Goal: Task Accomplishment & Management: Use online tool/utility

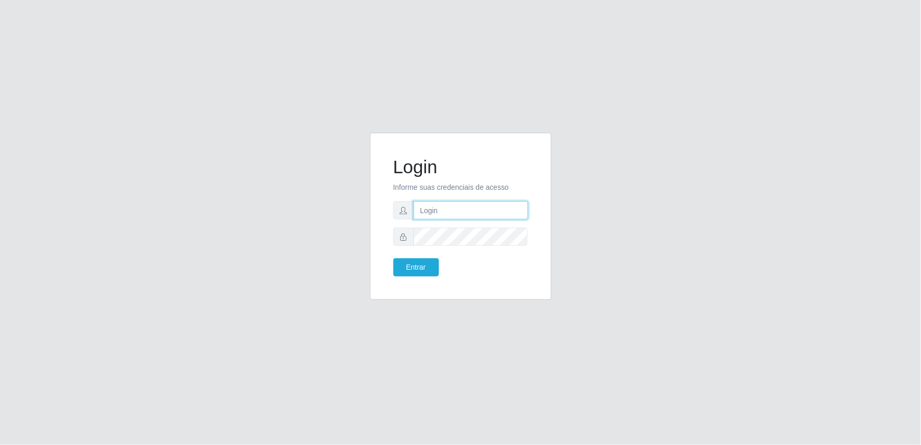
click at [467, 211] on input "text" at bounding box center [470, 210] width 114 height 18
type input "[EMAIL_ADDRESS][DOMAIN_NAME]"
click at [393, 258] on button "Entrar" at bounding box center [416, 267] width 46 height 18
click at [418, 267] on button "Entrar" at bounding box center [416, 267] width 46 height 18
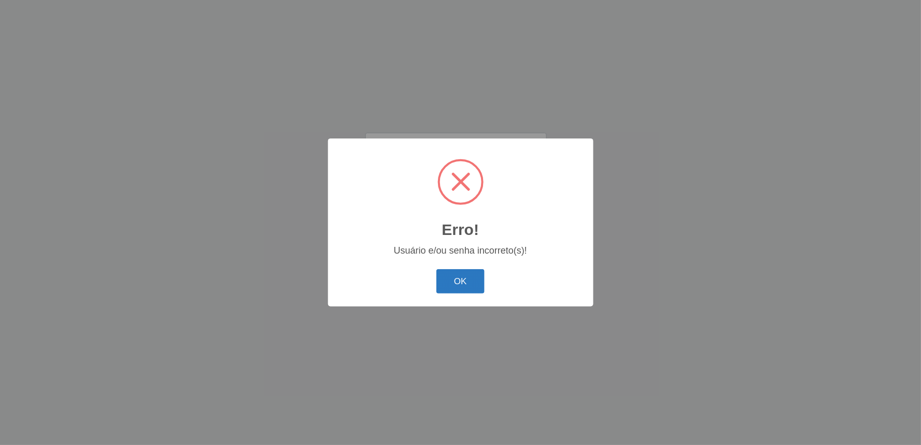
drag, startPoint x: 454, startPoint y: 286, endPoint x: 460, endPoint y: 285, distance: 6.4
click at [457, 286] on button "OK" at bounding box center [460, 281] width 48 height 24
click at [458, 281] on button "OK" at bounding box center [460, 281] width 48 height 24
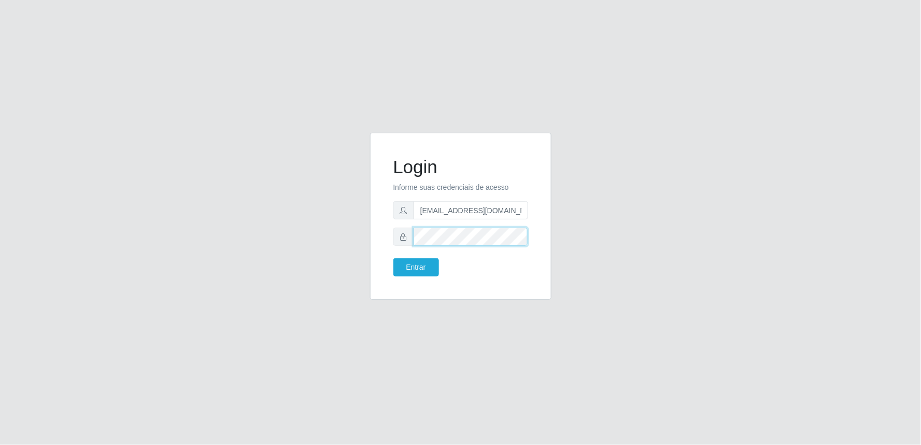
click at [393, 258] on button "Entrar" at bounding box center [416, 267] width 46 height 18
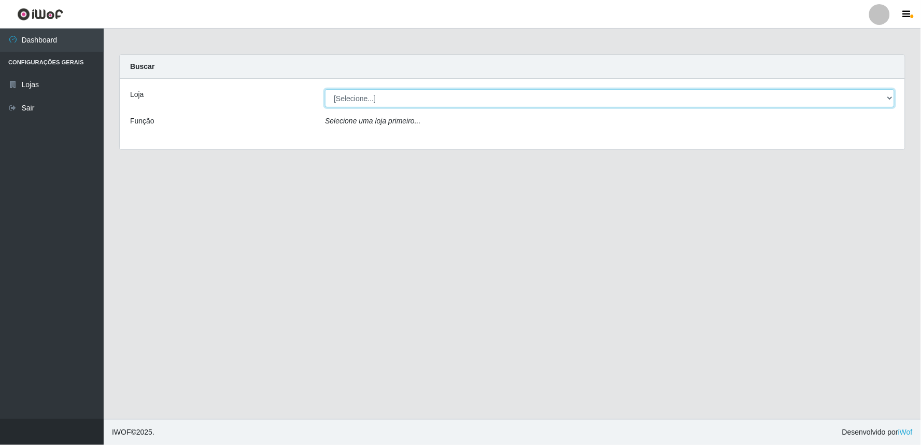
click at [889, 99] on select "[Selecione...] Queiroz Atacadão - Ceará Mirim" at bounding box center [609, 98] width 569 height 18
select select "465"
click at [325, 89] on select "[Selecione...] Queiroz Atacadão - Ceará Mirim" at bounding box center [609, 98] width 569 height 18
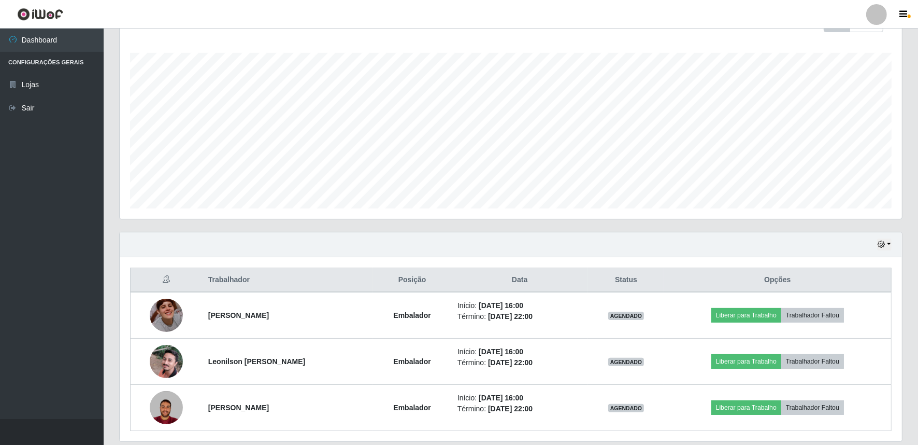
scroll to position [197, 0]
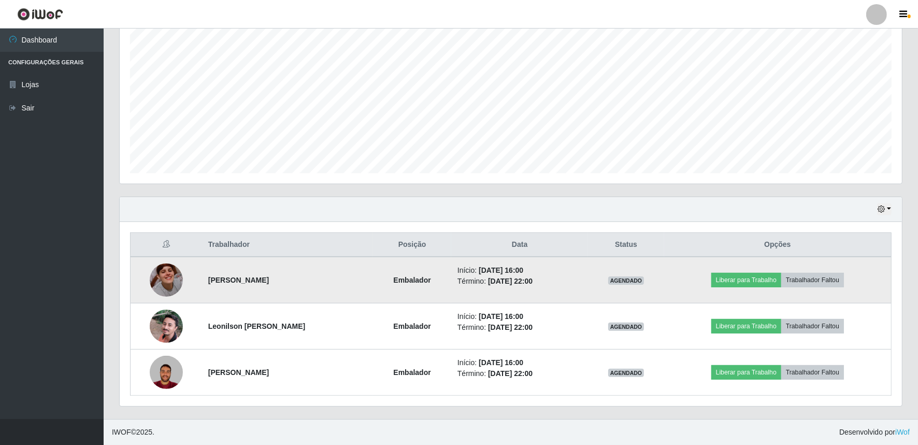
drag, startPoint x: 695, startPoint y: 302, endPoint x: 708, endPoint y: 293, distance: 16.1
click at [708, 293] on td "Liberar para Trabalho Trabalhador Faltou" at bounding box center [777, 279] width 227 height 47
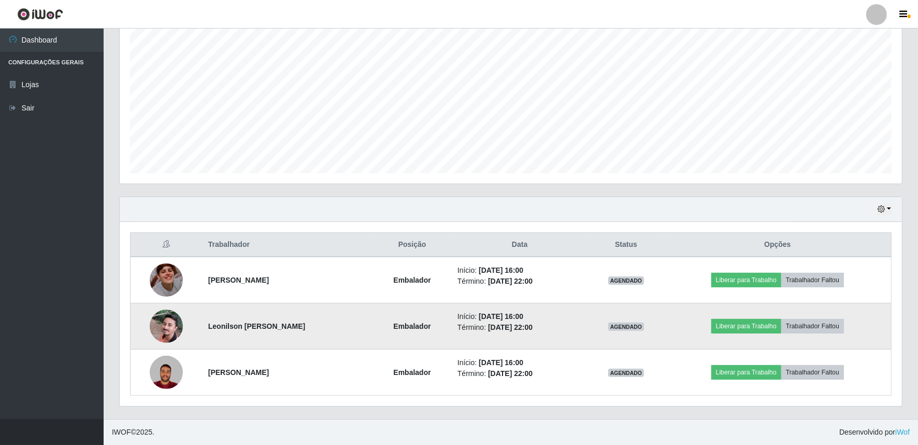
drag, startPoint x: 708, startPoint y: 293, endPoint x: 709, endPoint y: 311, distance: 18.7
click at [708, 309] on tbody "[PERSON_NAME] Início: [DATE] 16:00 Término: [DATE] 22:00 AGENDADO Liberar para …" at bounding box center [511, 325] width 761 height 139
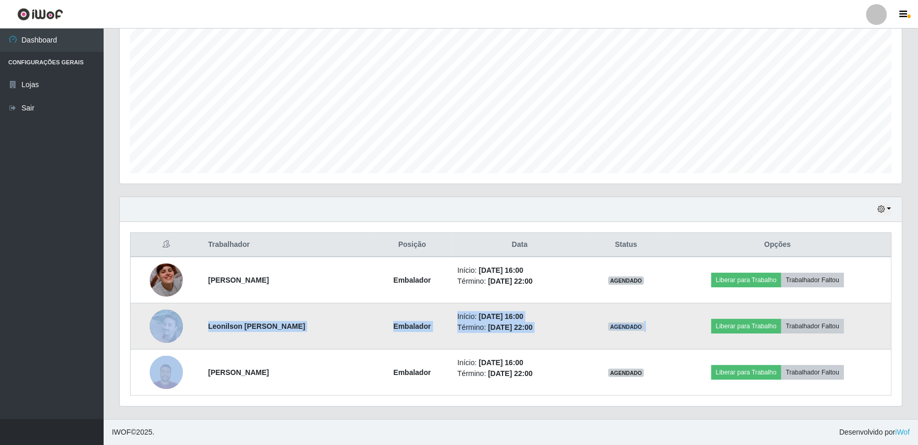
click at [709, 311] on td "Liberar para Trabalho Trabalhador Faltou" at bounding box center [777, 326] width 227 height 46
